Goal: Navigation & Orientation: Find specific page/section

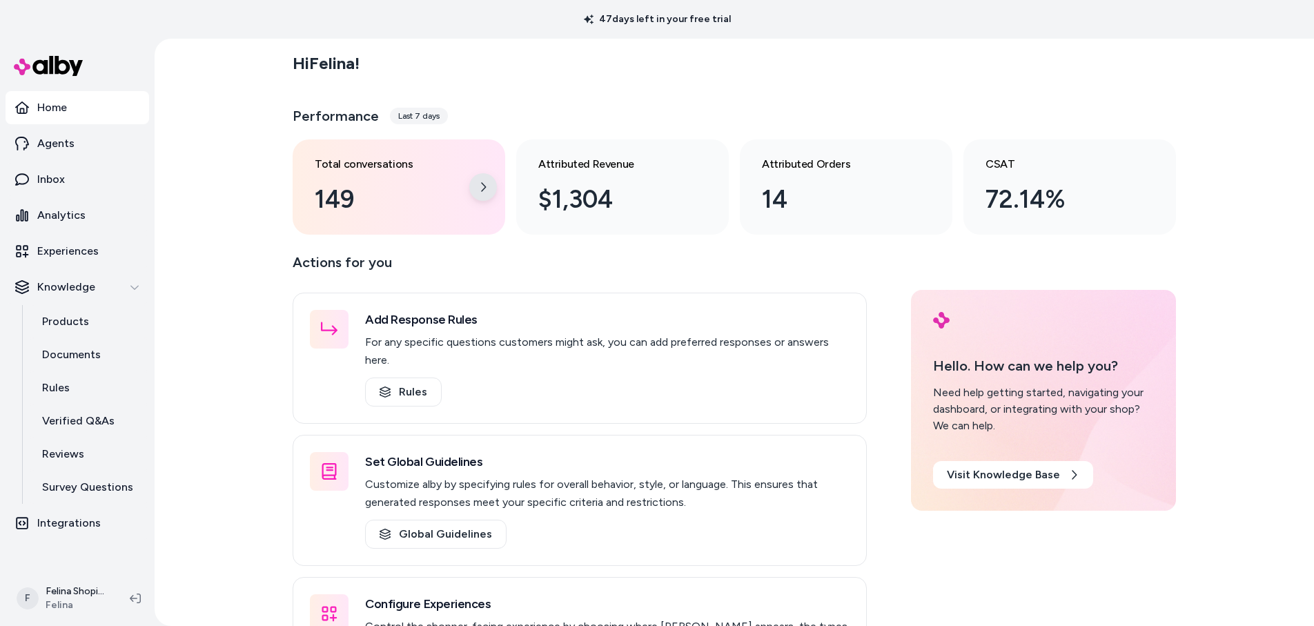
click at [472, 177] on div at bounding box center [483, 187] width 28 height 28
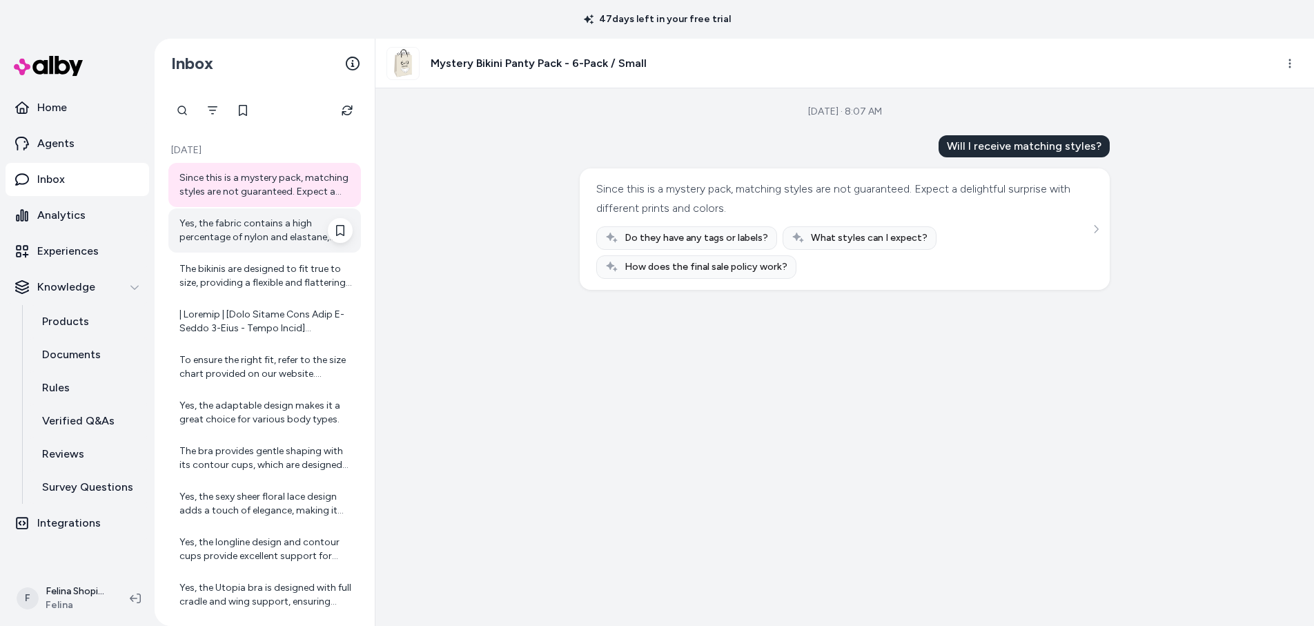
click at [287, 231] on div "Yes, the fabric contains a high percentage of nylon and elastane, which are gen…" at bounding box center [266, 231] width 173 height 28
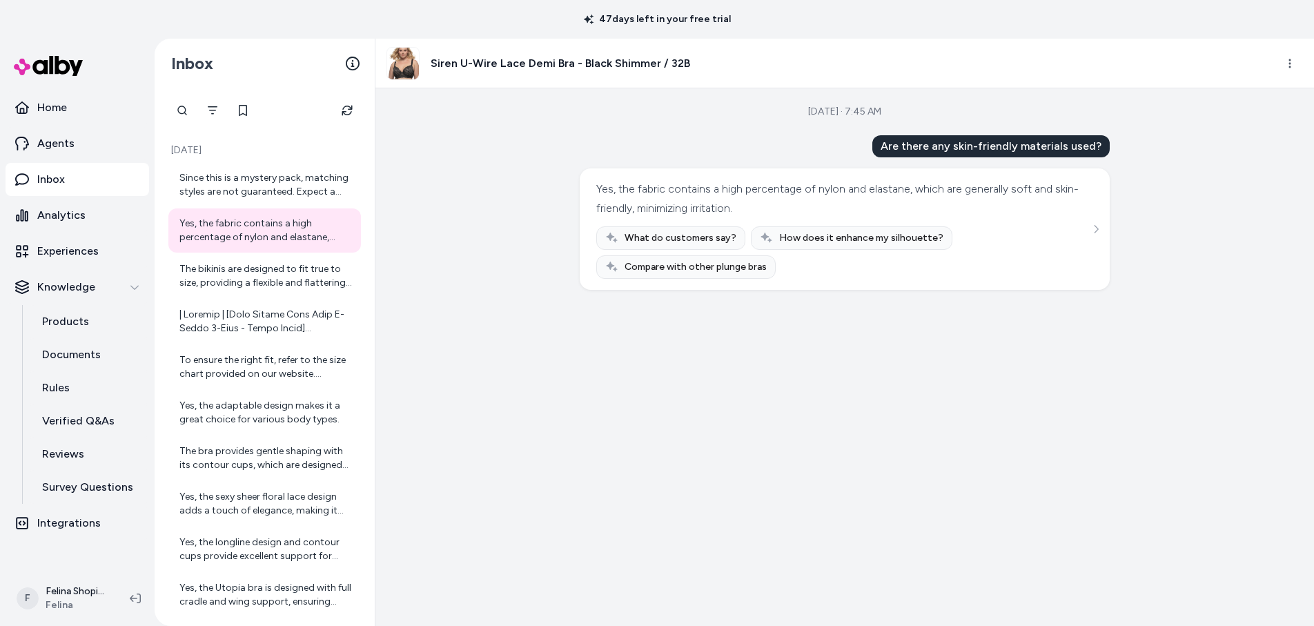
click at [72, 177] on link "Inbox" at bounding box center [78, 179] width 144 height 33
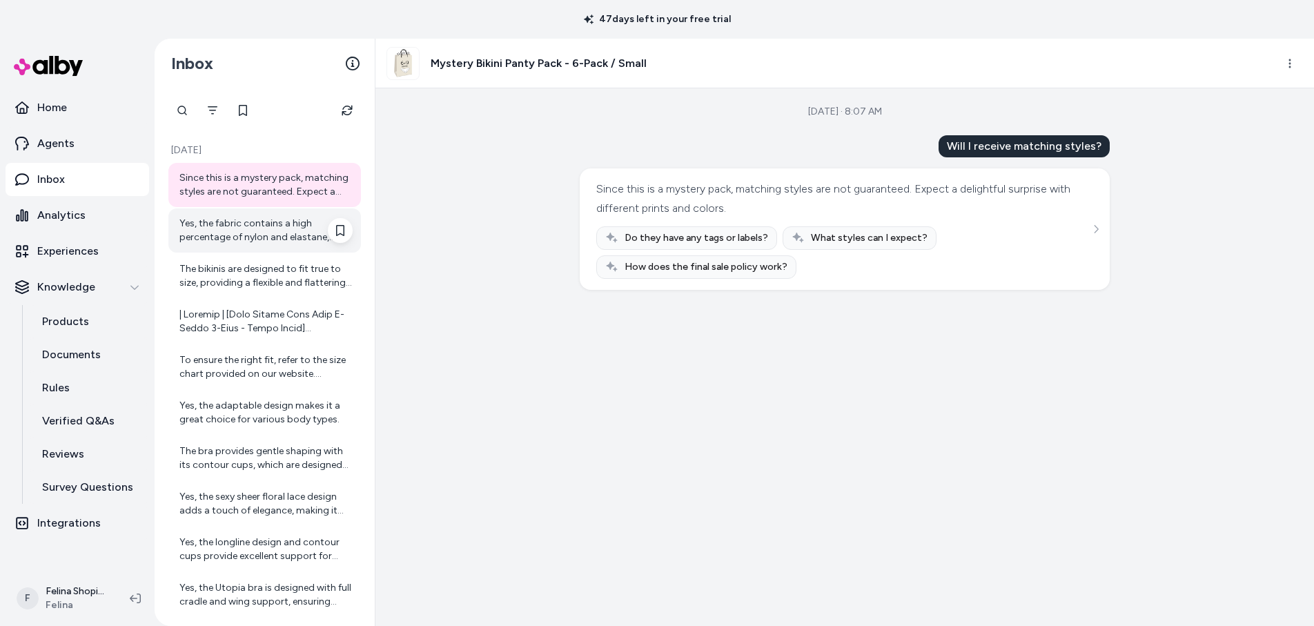
click at [282, 229] on div "Yes, the fabric contains a high percentage of nylon and elastane, which are gen…" at bounding box center [266, 231] width 173 height 28
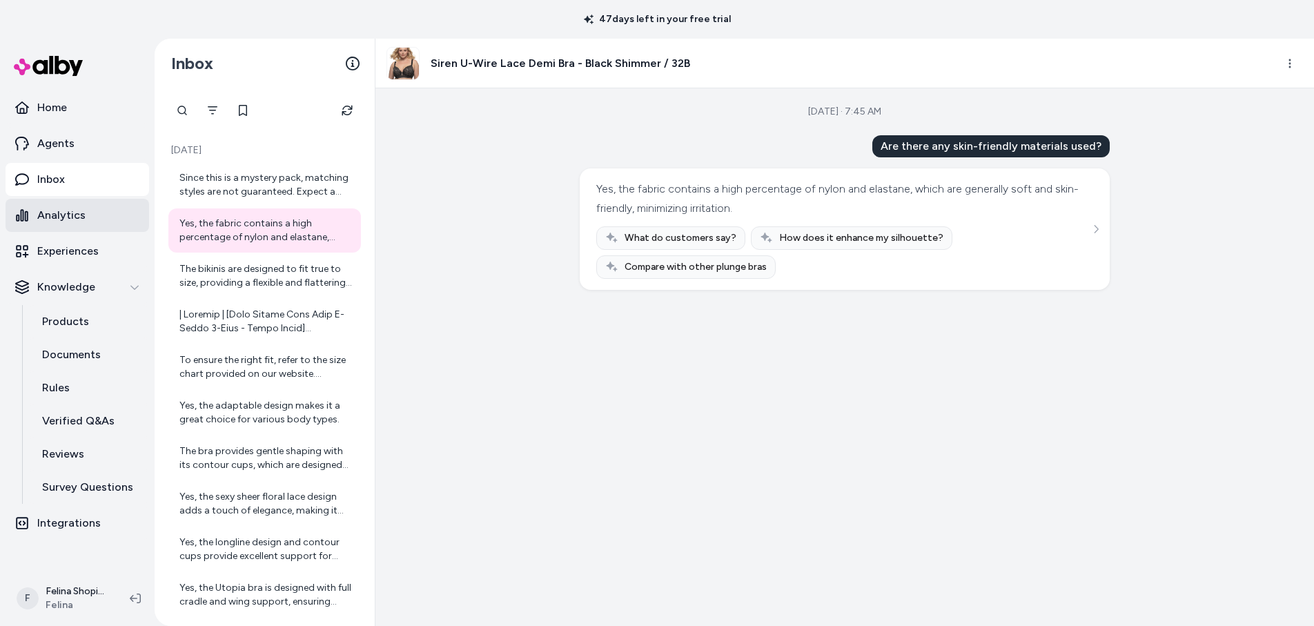
click at [75, 221] on p "Analytics" at bounding box center [61, 215] width 48 height 17
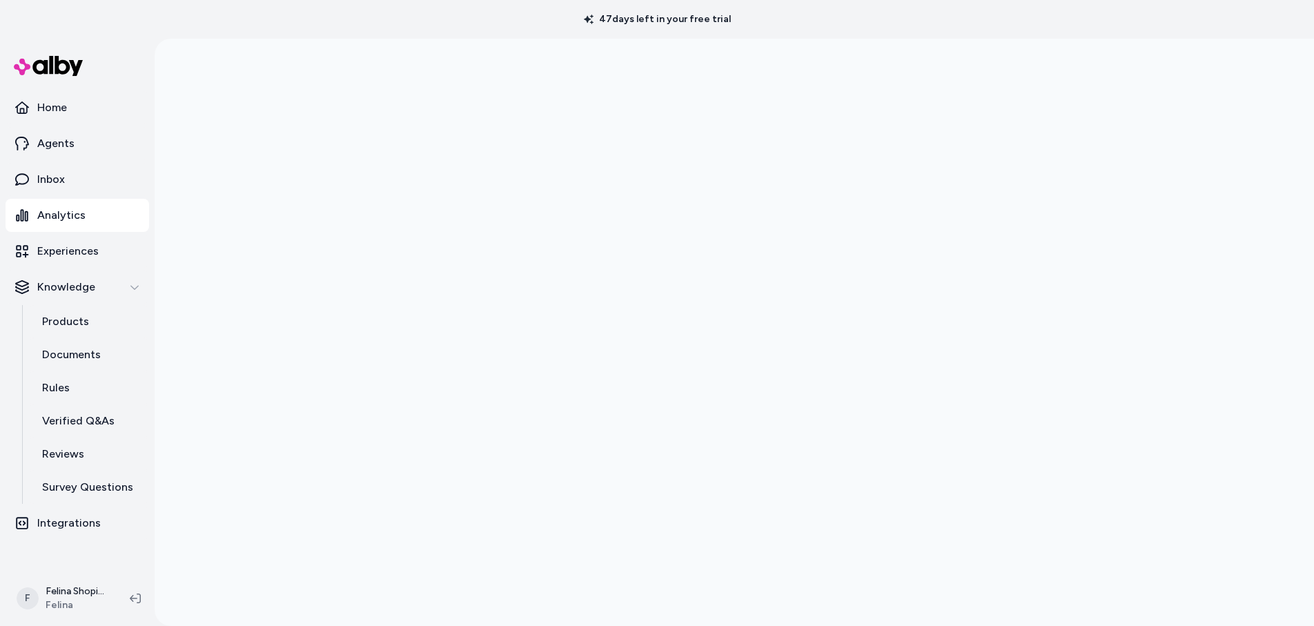
scroll to position [39, 0]
